Goal: Task Accomplishment & Management: Use online tool/utility

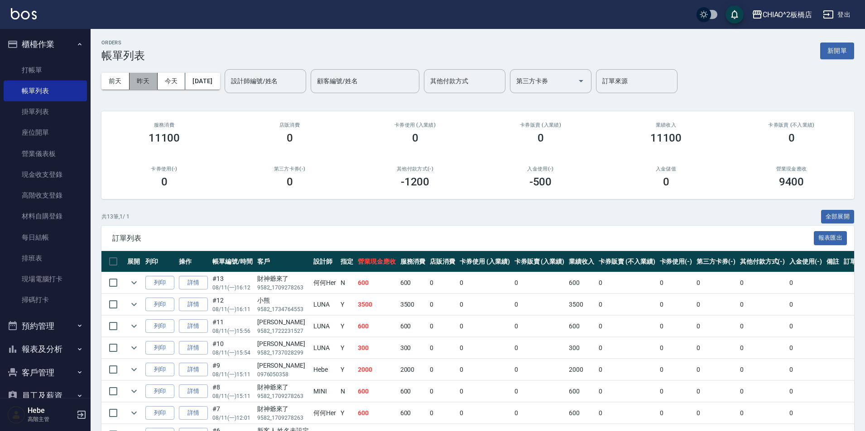
click at [145, 83] on button "昨天" at bounding box center [143, 81] width 28 height 17
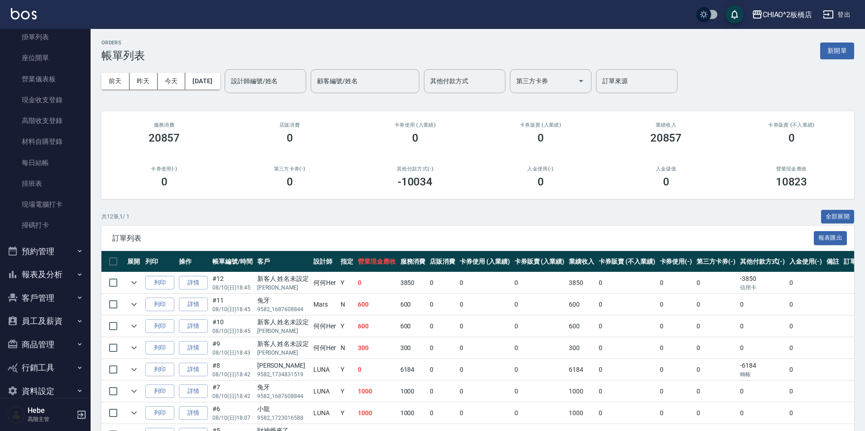
scroll to position [90, 0]
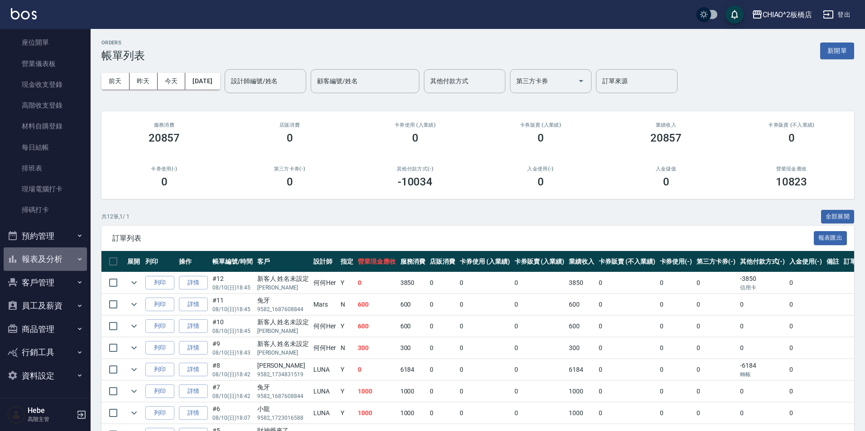
click at [47, 259] on button "報表及分析" at bounding box center [45, 260] width 83 height 24
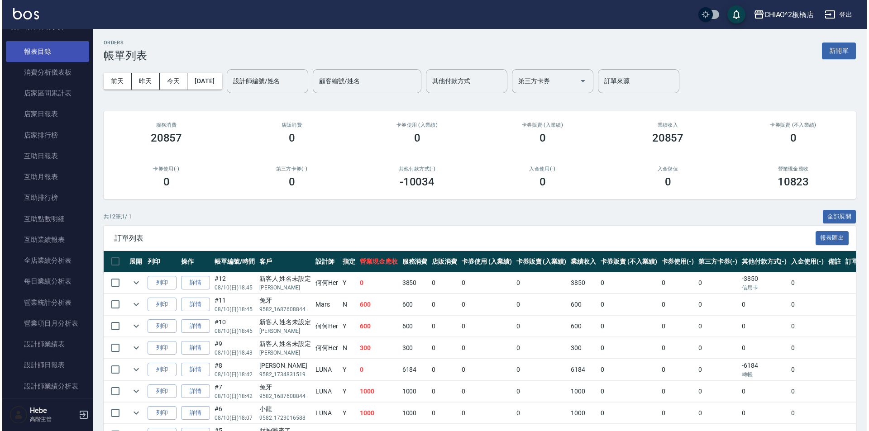
scroll to position [362, 0]
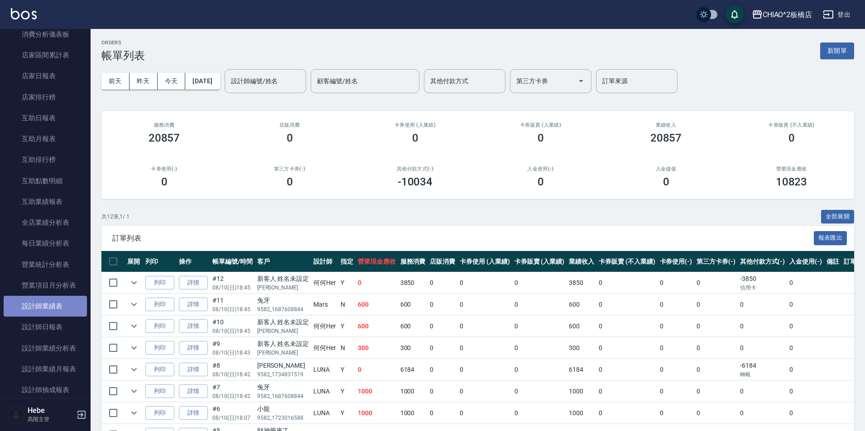
click at [53, 306] on link "設計師業績表" at bounding box center [45, 306] width 83 height 21
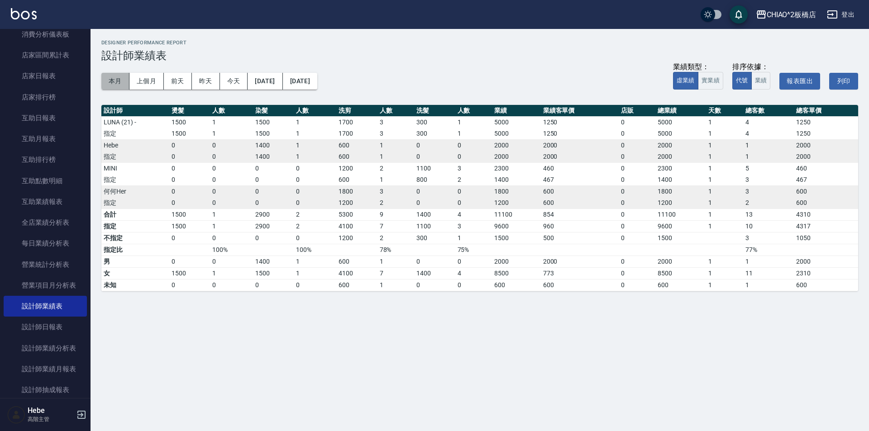
click at [119, 80] on button "本月" at bounding box center [115, 81] width 28 height 17
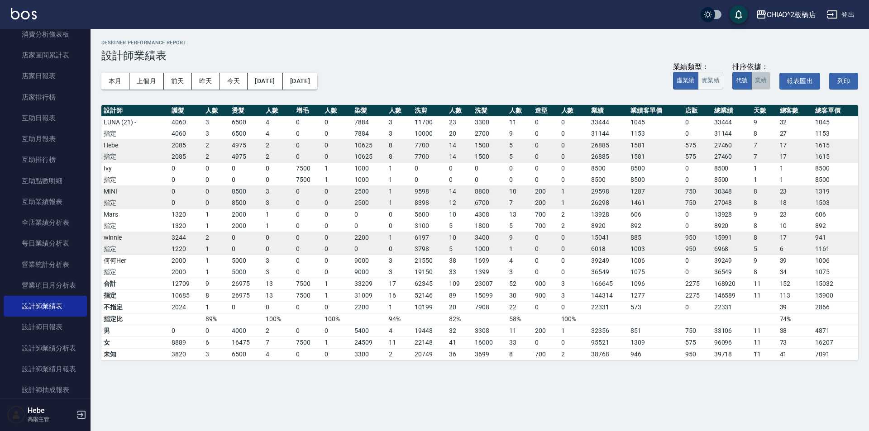
click at [765, 81] on button "業績" at bounding box center [760, 81] width 19 height 18
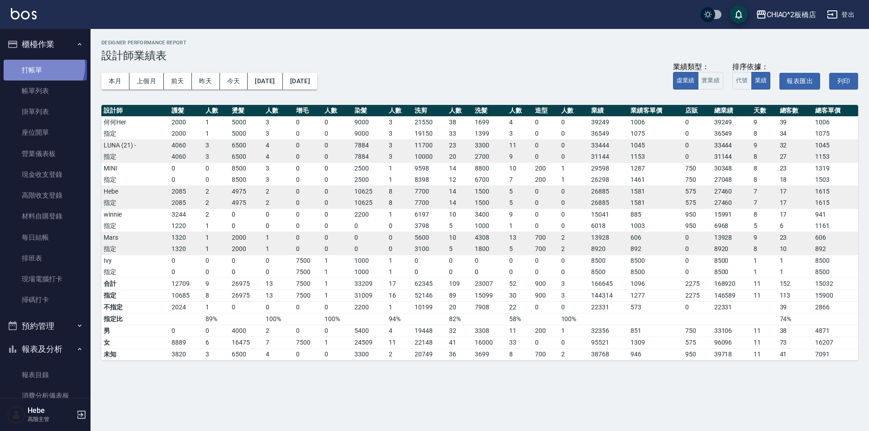
click at [42, 66] on link "打帳單" at bounding box center [45, 70] width 83 height 21
